Goal: Find specific page/section: Find specific page/section

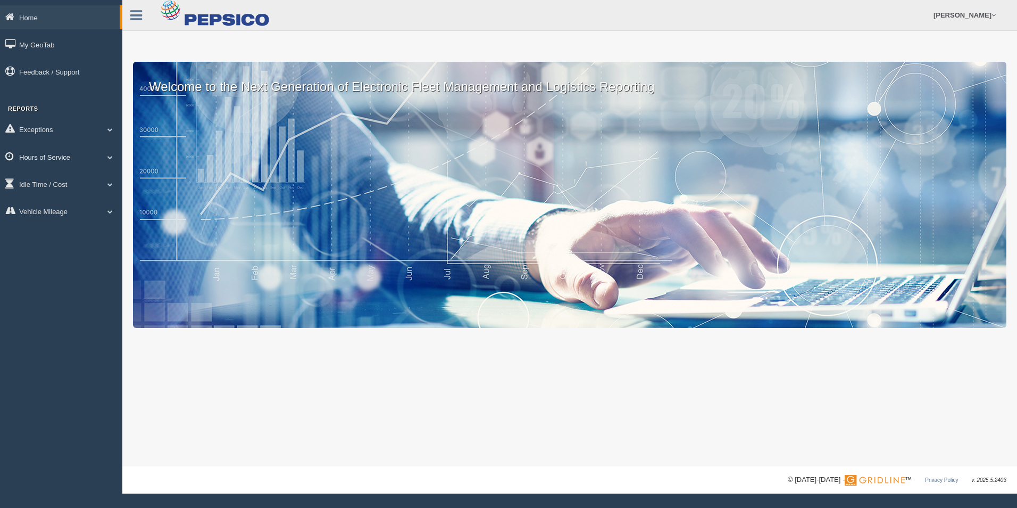
click at [82, 157] on link "Hours of Service" at bounding box center [61, 157] width 122 height 24
click at [92, 217] on link "HOS Violations" at bounding box center [69, 219] width 101 height 19
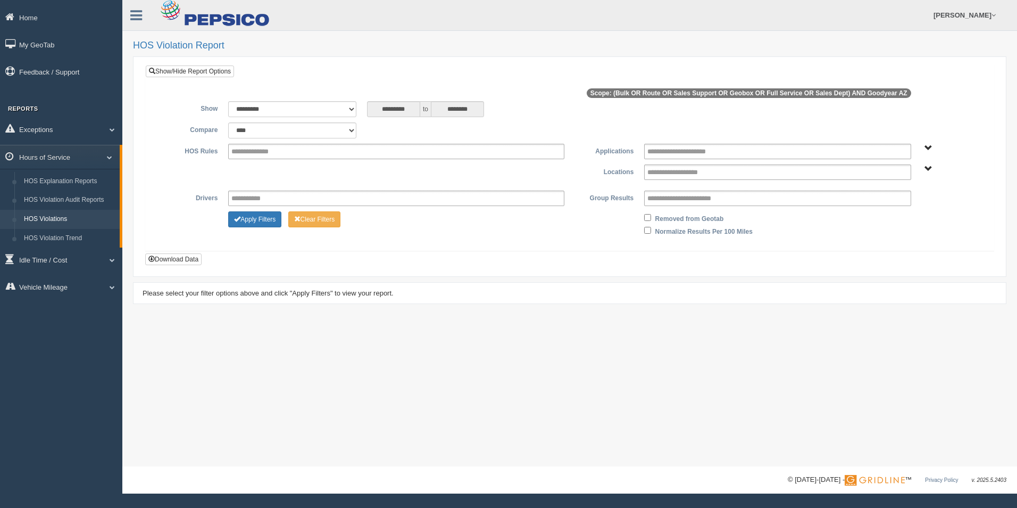
click at [429, 213] on div "Apply Filters Clear Filters" at bounding box center [396, 217] width 347 height 13
click at [63, 178] on link "HOS Explanation Reports" at bounding box center [69, 181] width 101 height 19
